Goal: Information Seeking & Learning: Learn about a topic

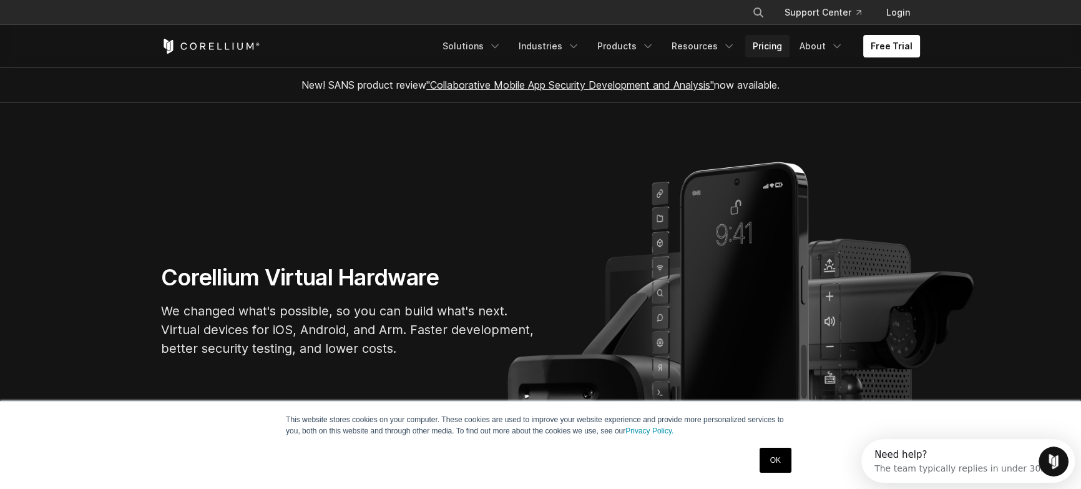
click at [766, 48] on link "Pricing" at bounding box center [767, 46] width 44 height 22
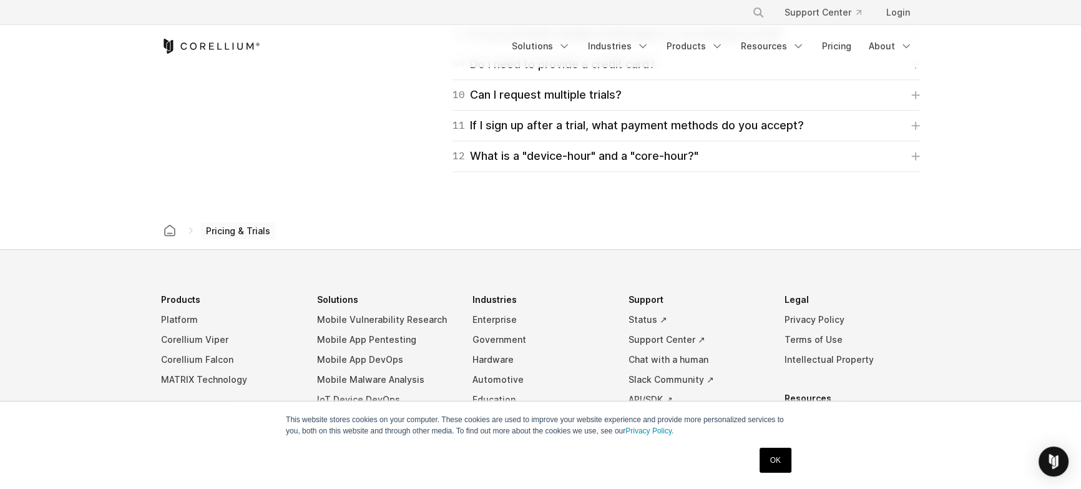
scroll to position [2178, 0]
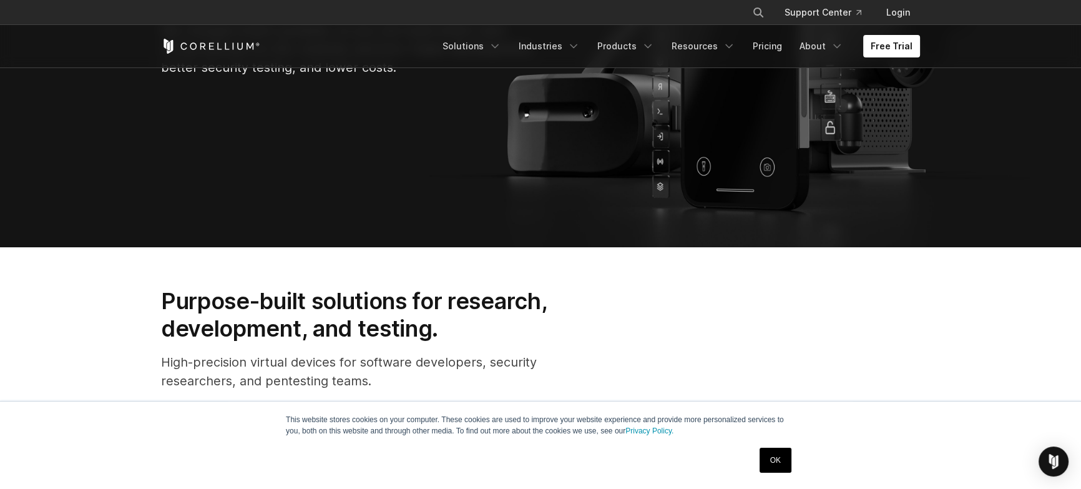
scroll to position [544, 0]
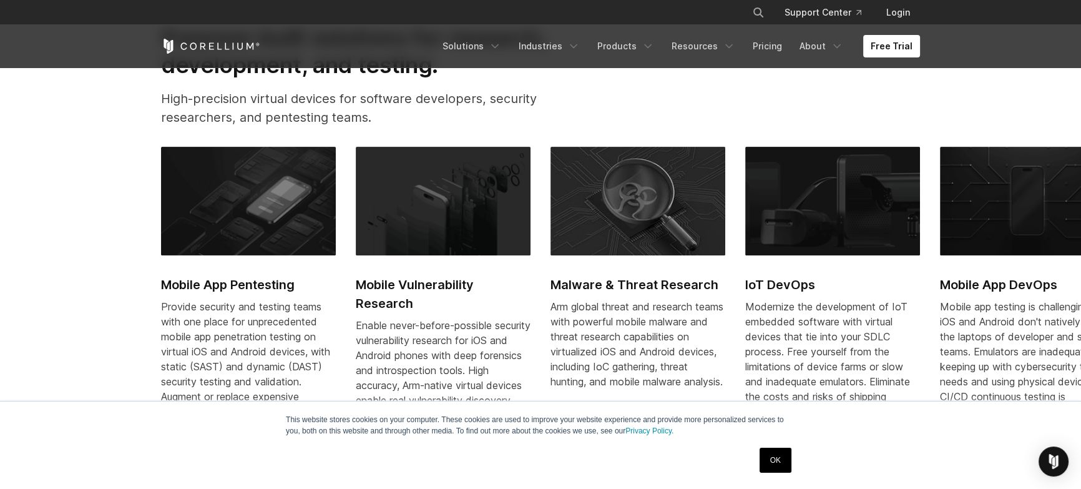
click at [780, 464] on link "OK" at bounding box center [776, 460] width 32 height 25
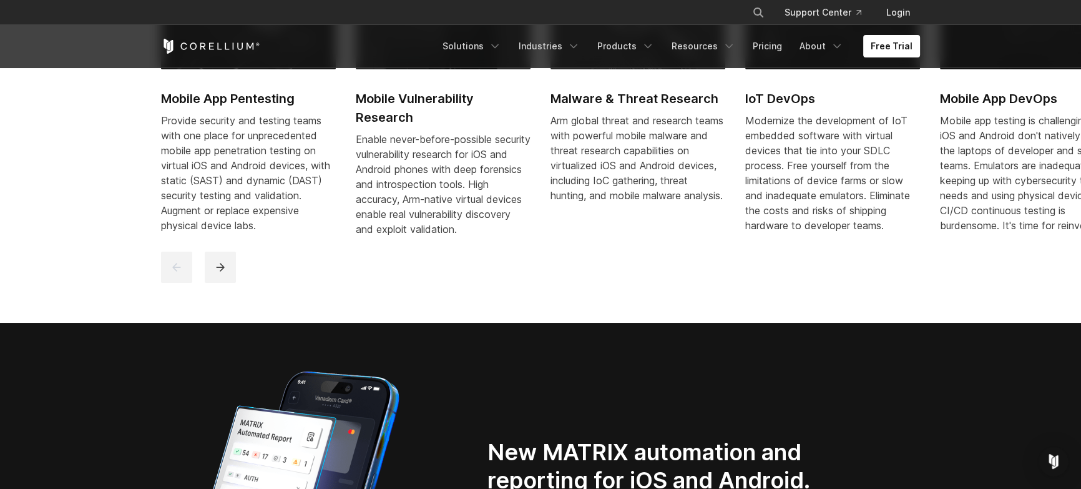
scroll to position [627, 0]
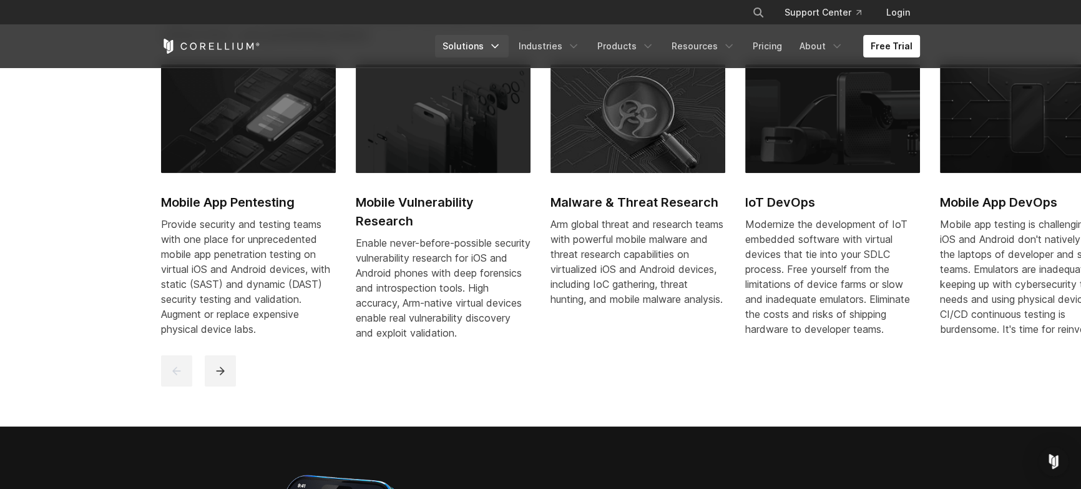
click at [463, 56] on link "Solutions" at bounding box center [472, 46] width 74 height 22
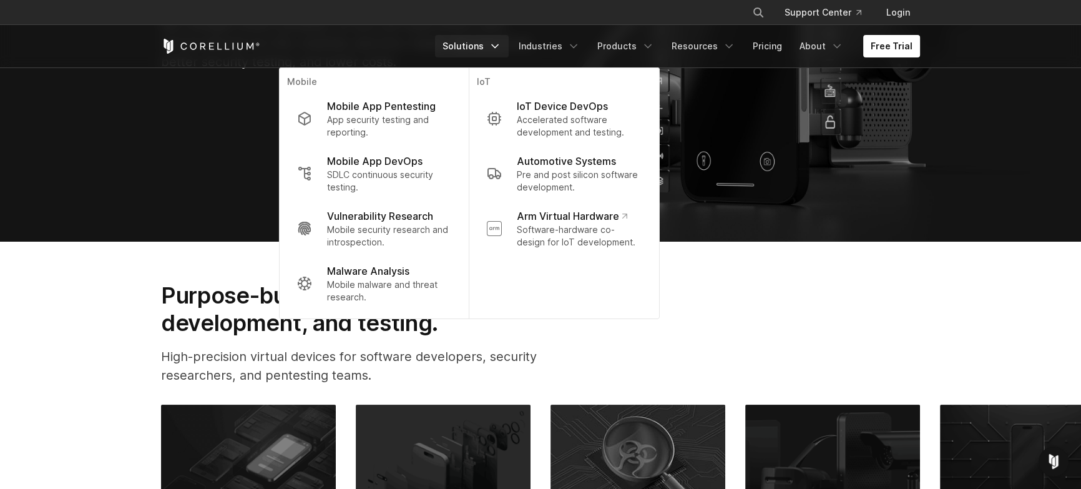
click at [29, 233] on section "Corellium Virtual Hardware We changed what's possible, so you can build what's …" at bounding box center [540, 29] width 1081 height 425
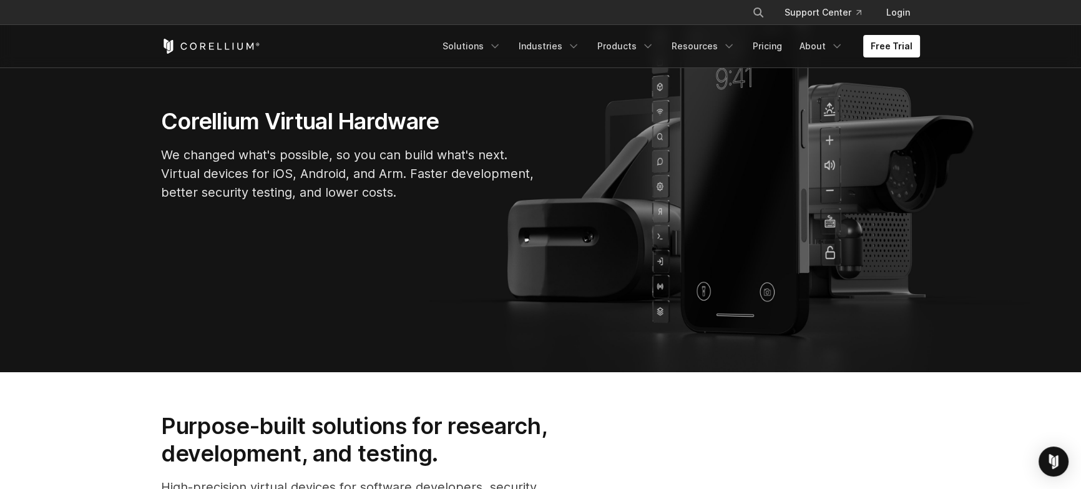
scroll to position [0, 0]
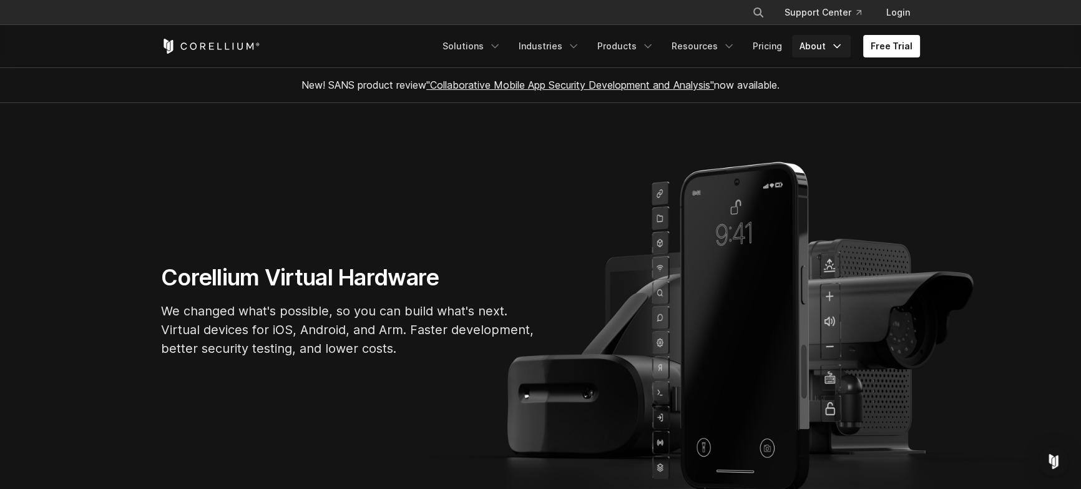
click at [838, 51] on icon "Navigation Menu" at bounding box center [837, 46] width 12 height 12
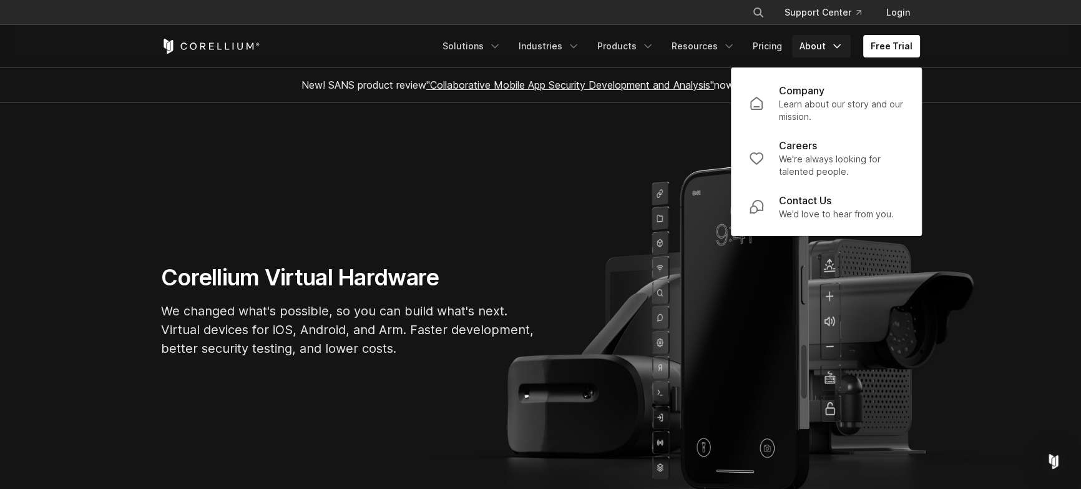
click at [838, 51] on icon "Navigation Menu" at bounding box center [837, 46] width 12 height 12
